Goal: Task Accomplishment & Management: Complete application form

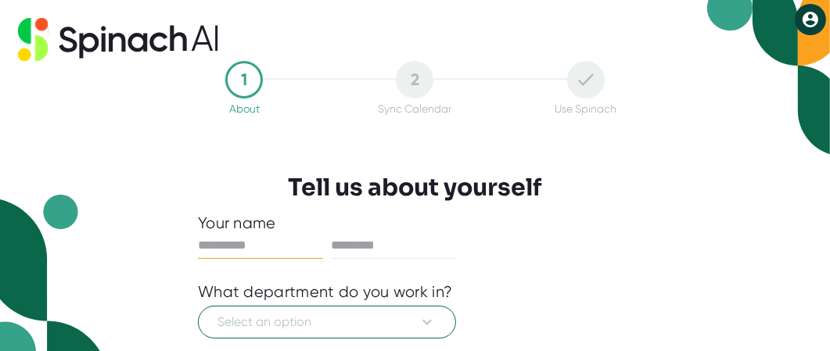
click at [271, 248] on input "text" at bounding box center [260, 245] width 125 height 25
type input "******"
type input "*"
click at [333, 228] on div "Your name" at bounding box center [415, 224] width 434 height 20
click at [352, 240] on input "text" at bounding box center [393, 245] width 125 height 25
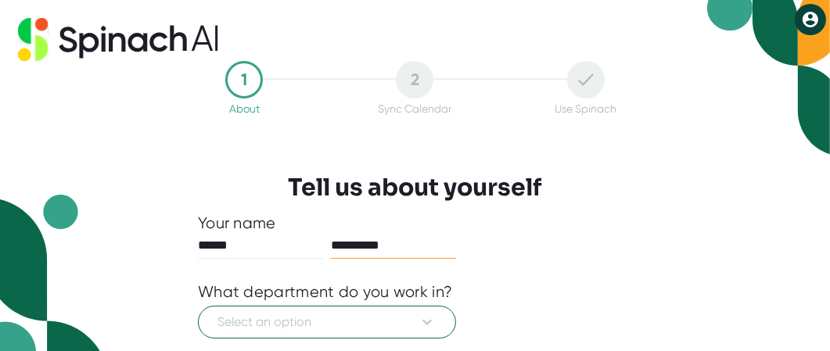
type input "**********"
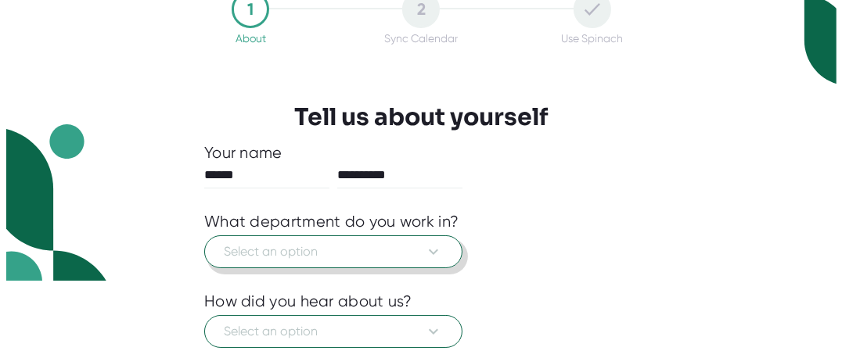
scroll to position [156, 0]
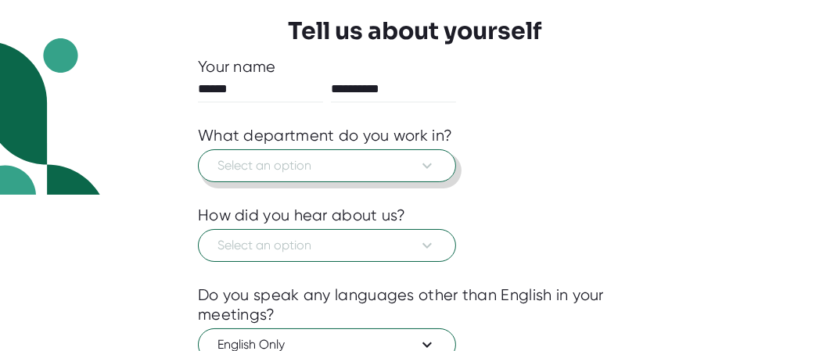
click at [426, 163] on icon at bounding box center [427, 165] width 19 height 19
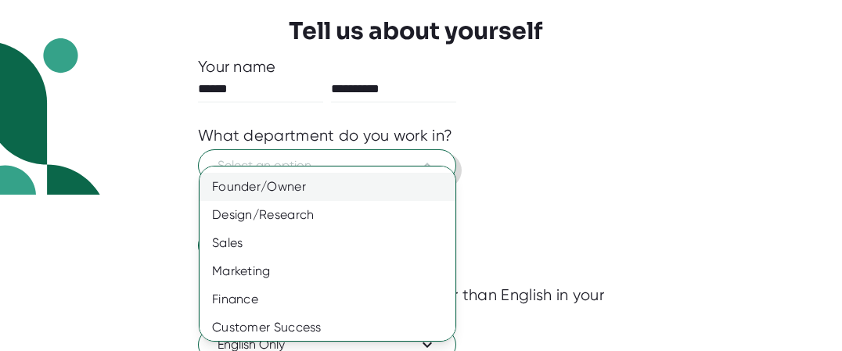
scroll to position [136, 0]
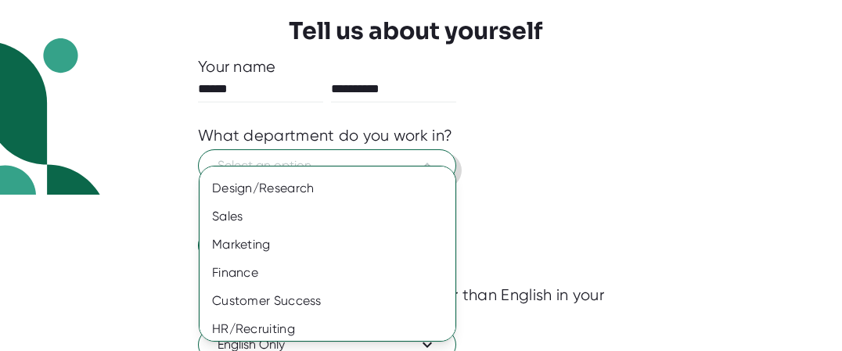
click at [225, 344] on div "Legal" at bounding box center [334, 358] width 268 height 28
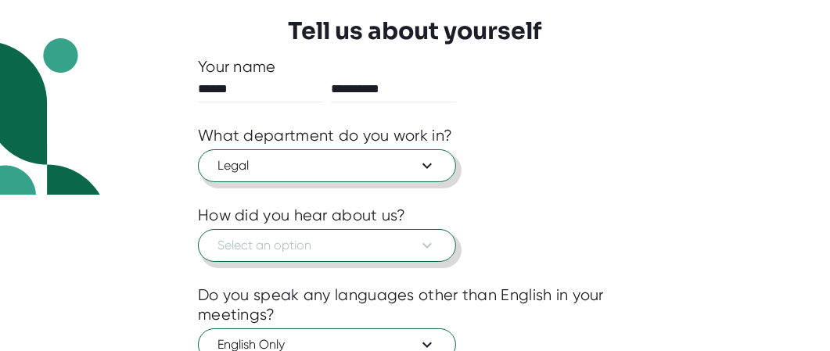
click at [276, 243] on span "Select an option" at bounding box center [327, 245] width 219 height 19
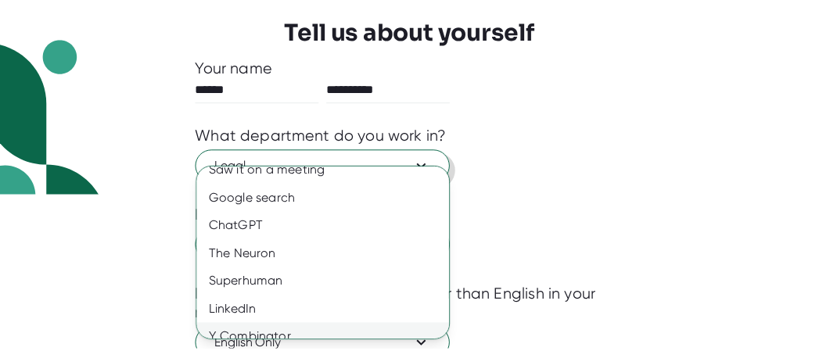
scroll to position [42, 0]
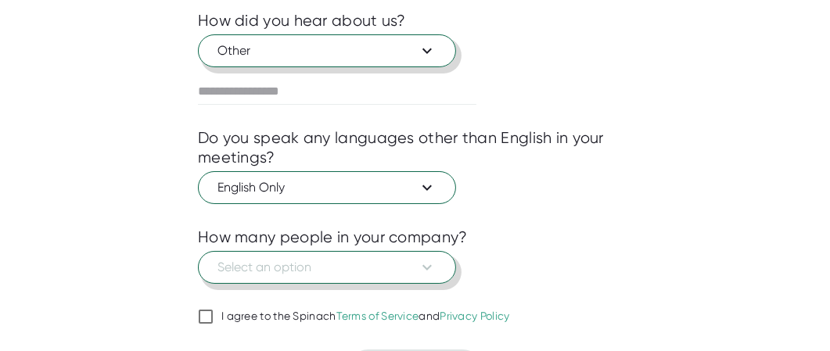
scroll to position [378, 0]
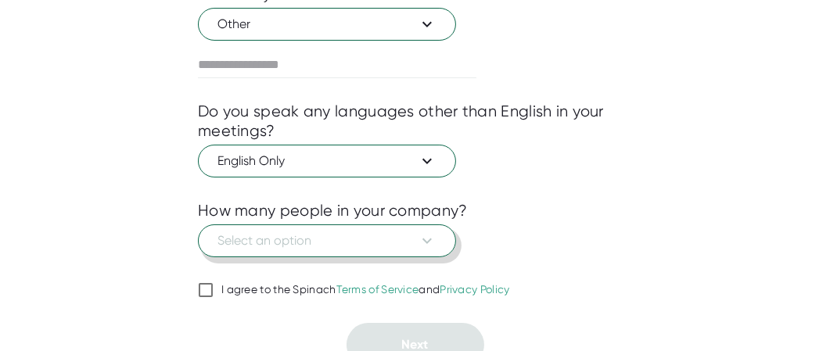
click at [433, 232] on icon at bounding box center [427, 241] width 19 height 19
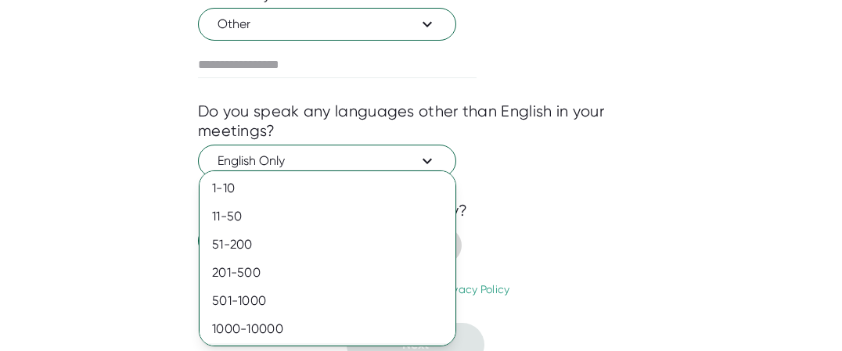
click at [251, 344] on div "10000+" at bounding box center [328, 358] width 256 height 28
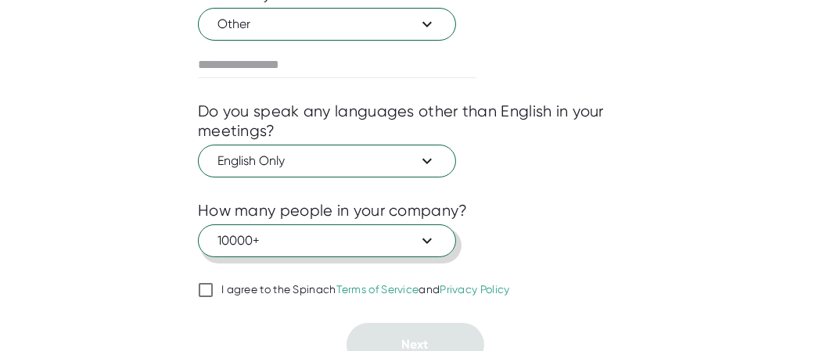
click at [208, 281] on input "I agree to the Spinach Terms of Service and Privacy Policy" at bounding box center [206, 290] width 16 height 19
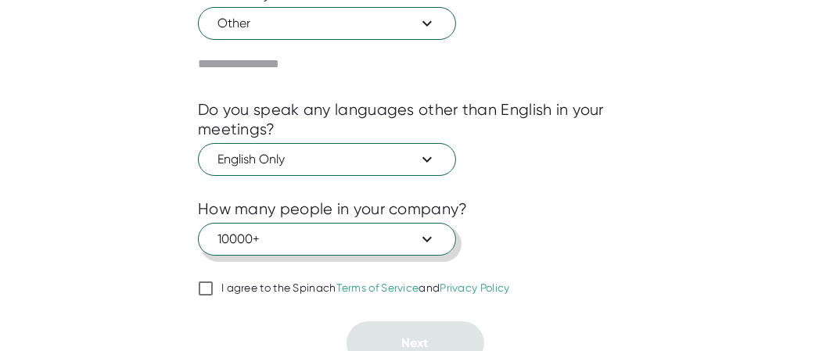
checkbox input "true"
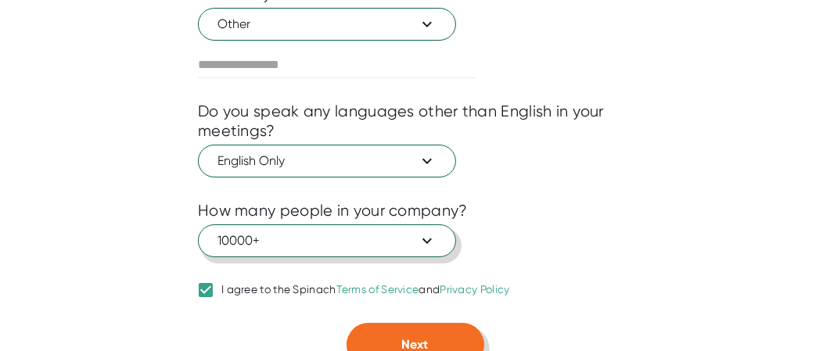
click at [429, 332] on button "Next" at bounding box center [416, 345] width 138 height 44
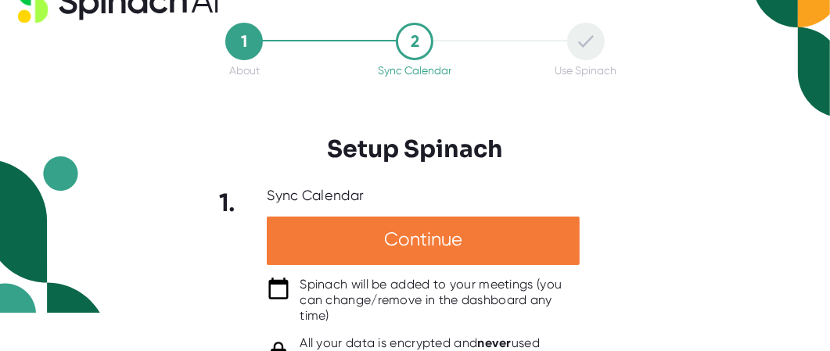
scroll to position [0, 0]
